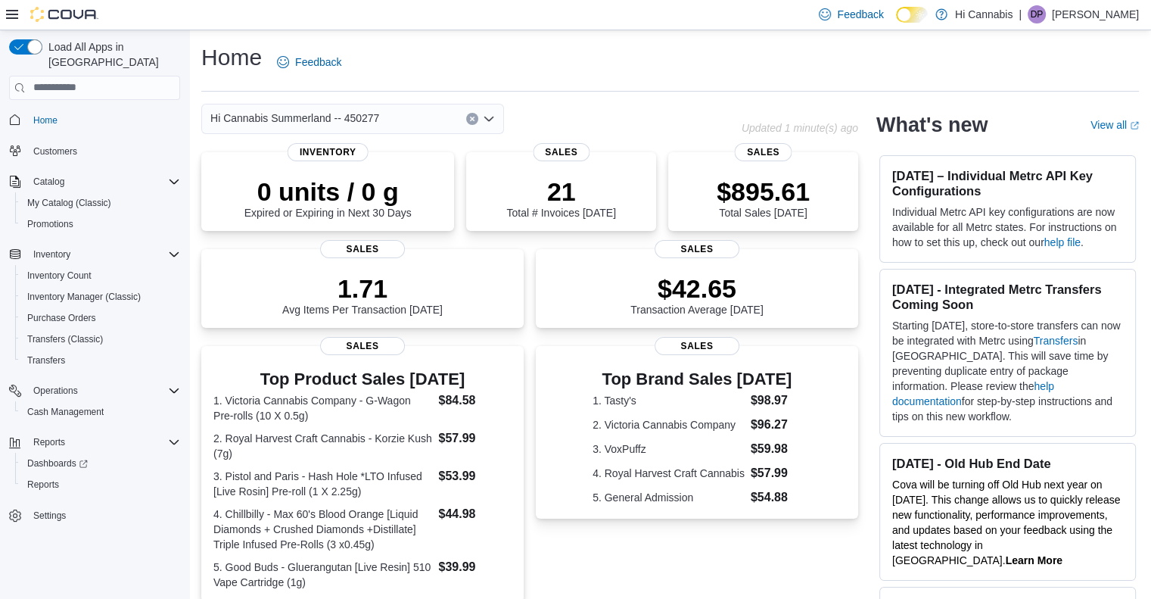
scroll to position [76, 0]
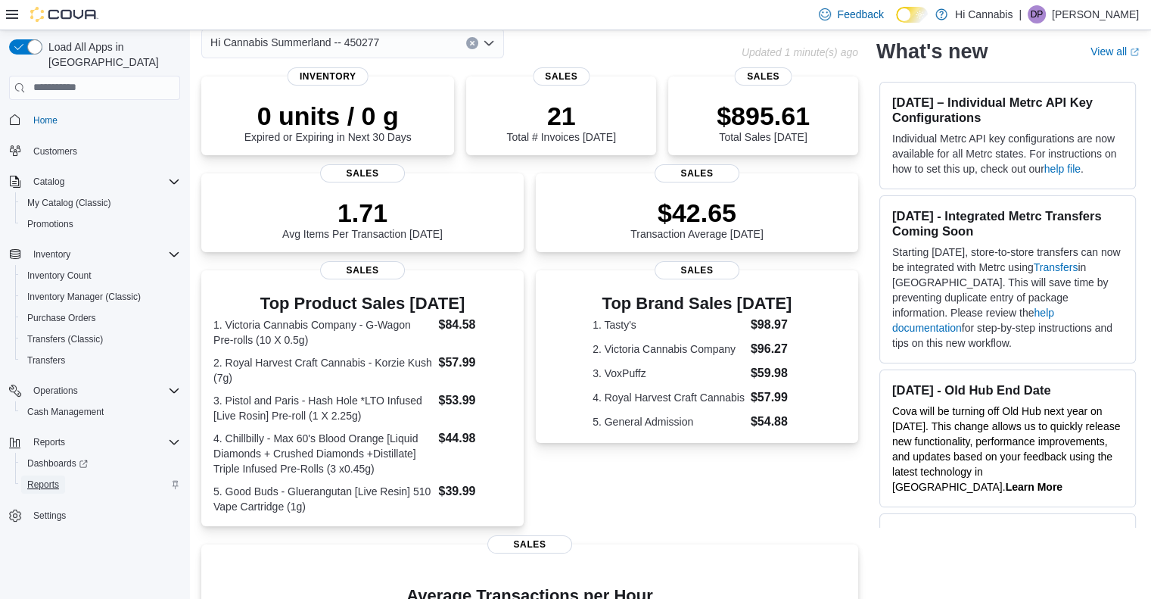
click at [50, 478] on span "Reports" at bounding box center [43, 484] width 32 height 12
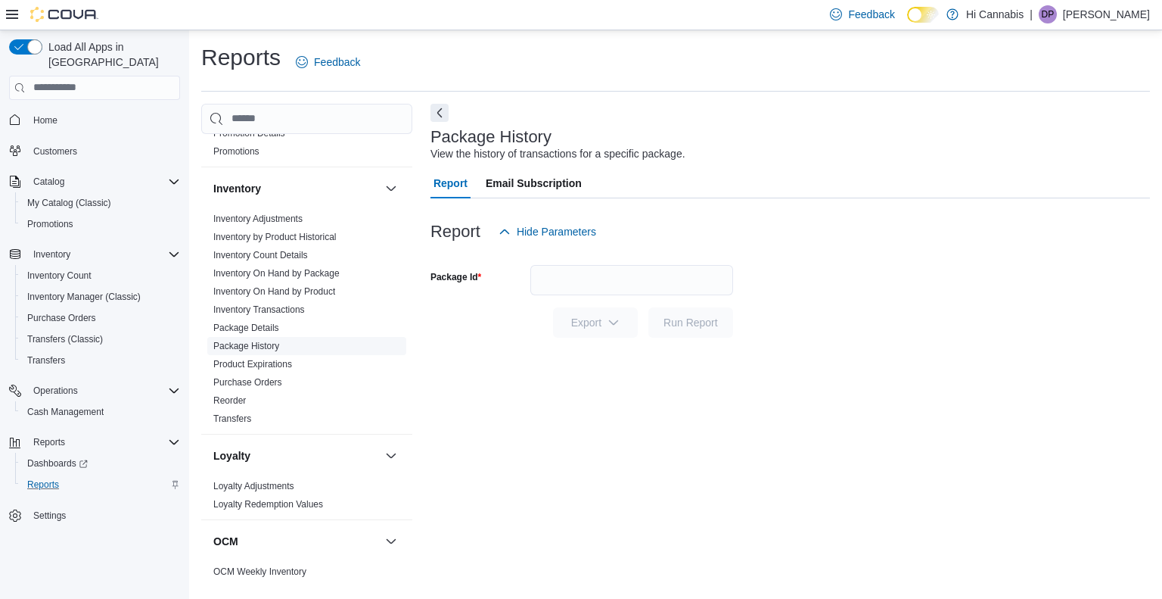
scroll to position [454, 0]
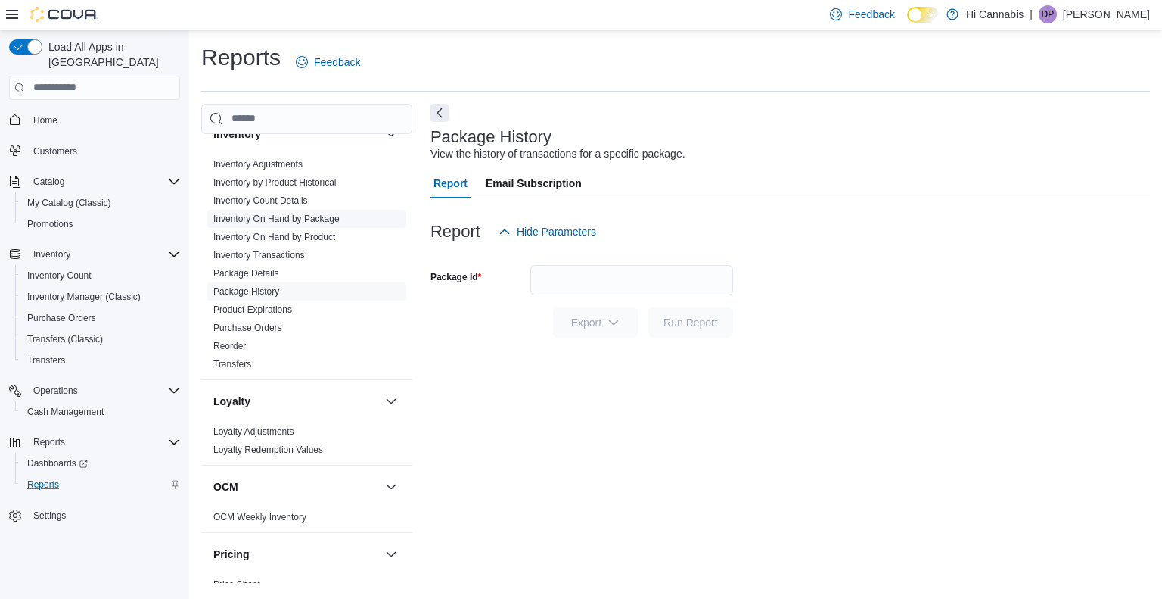
click at [306, 218] on link "Inventory On Hand by Package" at bounding box center [276, 218] width 126 height 11
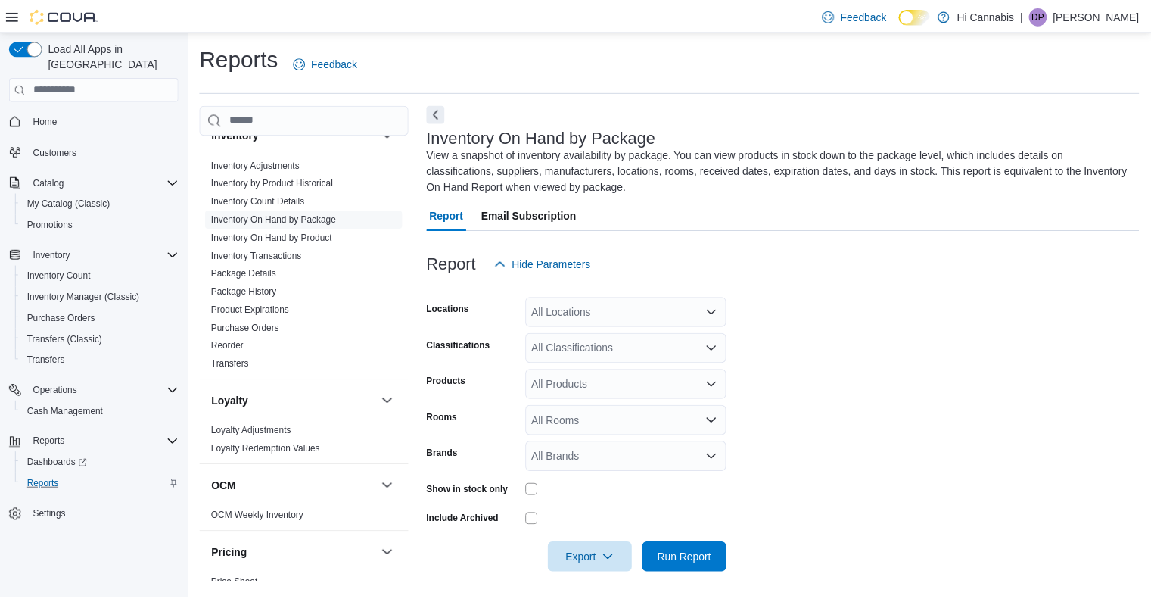
scroll to position [5, 0]
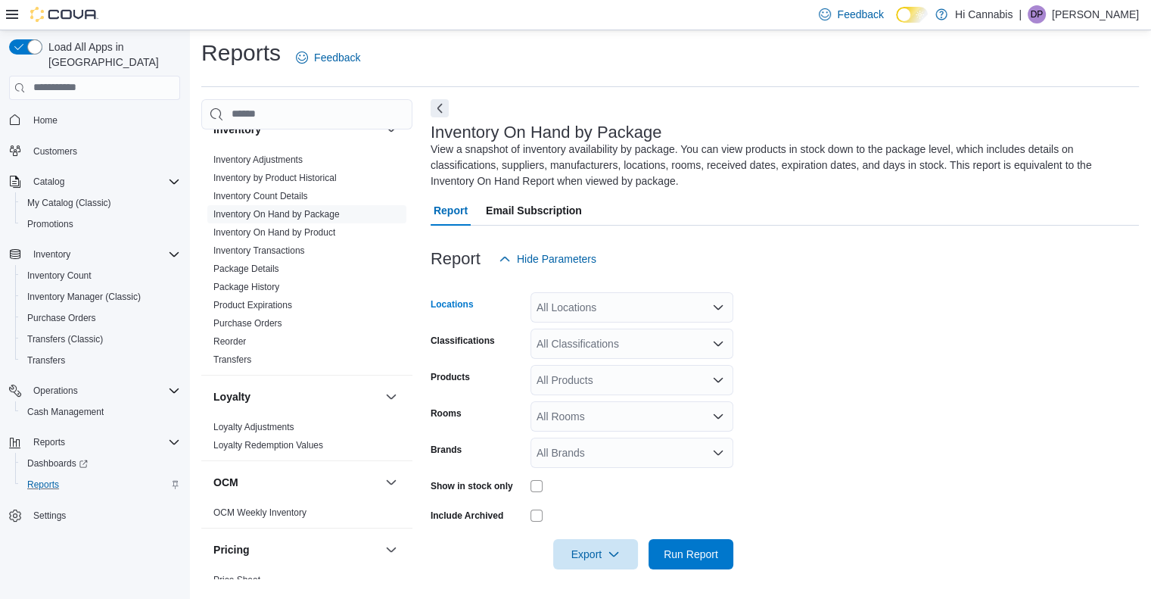
click at [616, 304] on div "All Locations" at bounding box center [631, 307] width 203 height 30
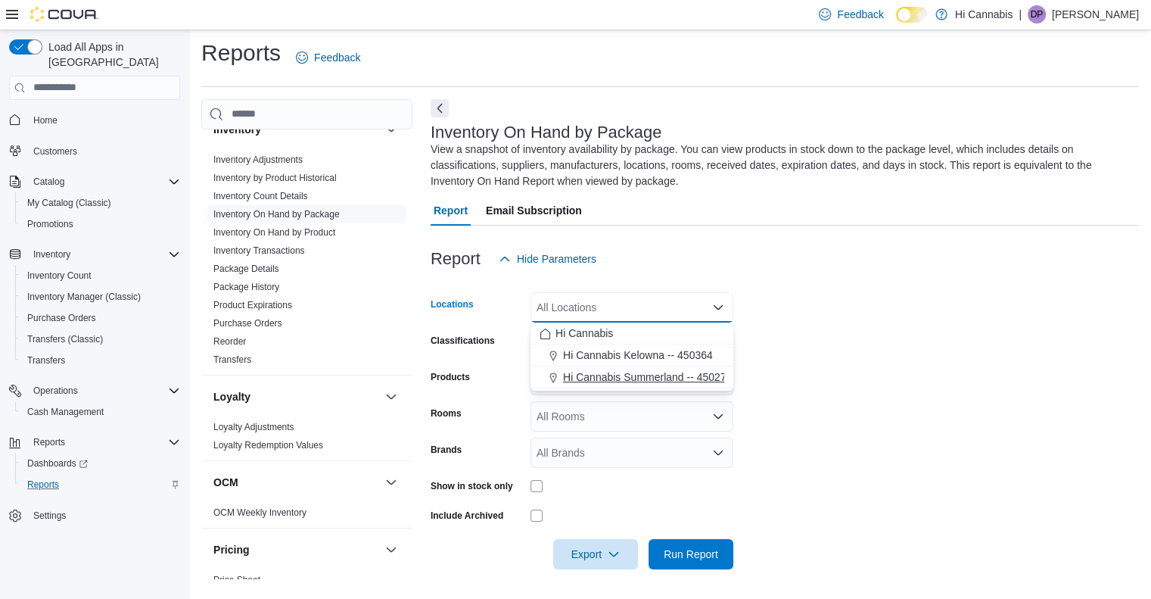
click at [677, 371] on span "Hi Cannabis Summerland -- 450277" at bounding box center [647, 376] width 169 height 15
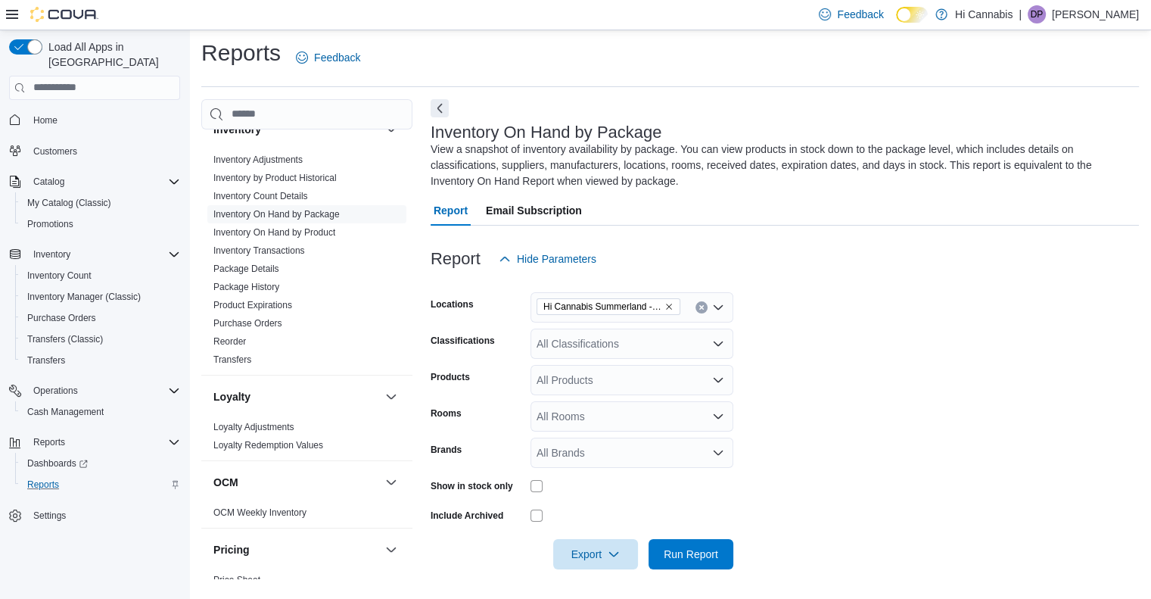
click at [991, 253] on div "Report Hide Parameters" at bounding box center [785, 259] width 708 height 30
click at [650, 341] on div "All Classifications" at bounding box center [631, 343] width 203 height 30
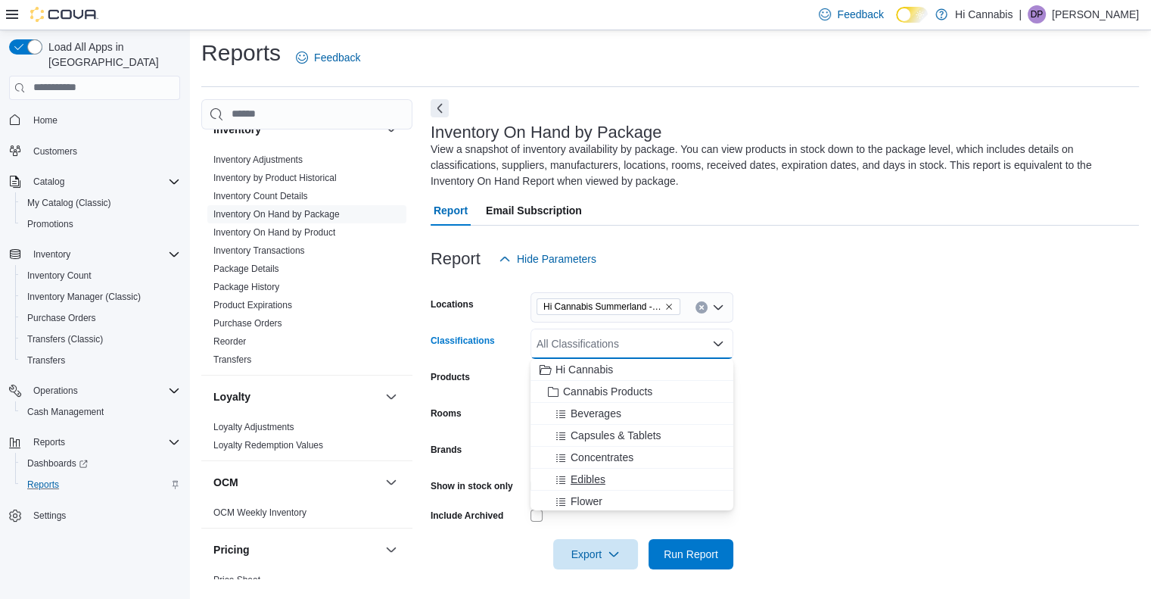
click at [600, 480] on span "Edibles" at bounding box center [588, 478] width 35 height 15
click at [900, 372] on form "Locations Hi Cannabis Summerland -- 450277 Classifications Edibles Combo box. S…" at bounding box center [785, 421] width 708 height 295
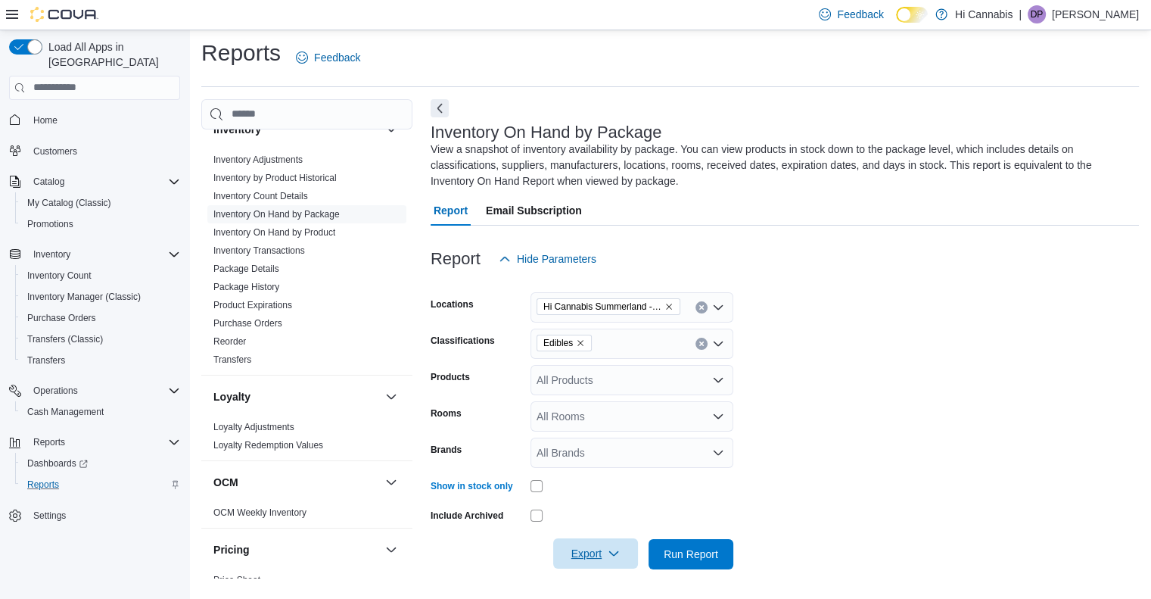
click at [596, 546] on span "Export" at bounding box center [595, 553] width 67 height 30
click at [607, 455] on span "Export to Excel" at bounding box center [598, 461] width 68 height 12
